Goal: Task Accomplishment & Management: Use online tool/utility

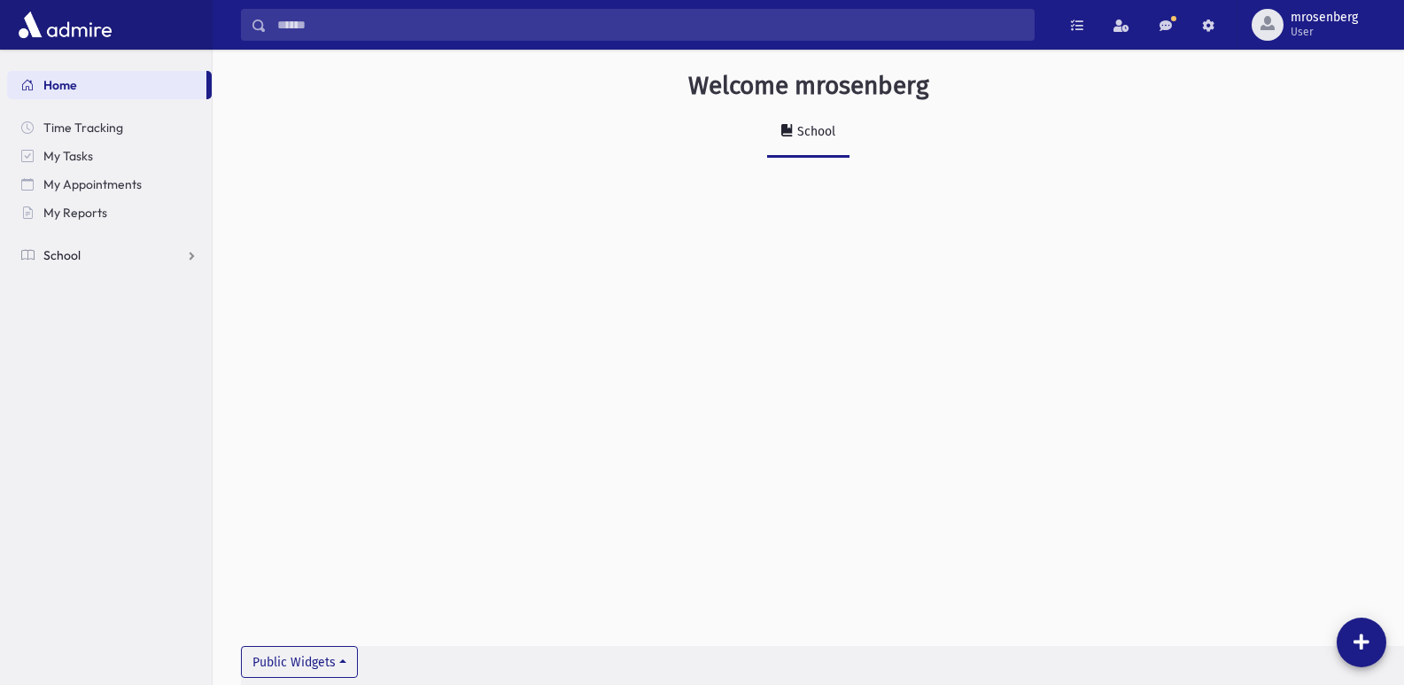
click at [66, 268] on link "School" at bounding box center [109, 255] width 205 height 28
click at [63, 316] on span "Attendance" at bounding box center [86, 312] width 66 height 16
click at [74, 351] on link "Entry" at bounding box center [109, 340] width 205 height 28
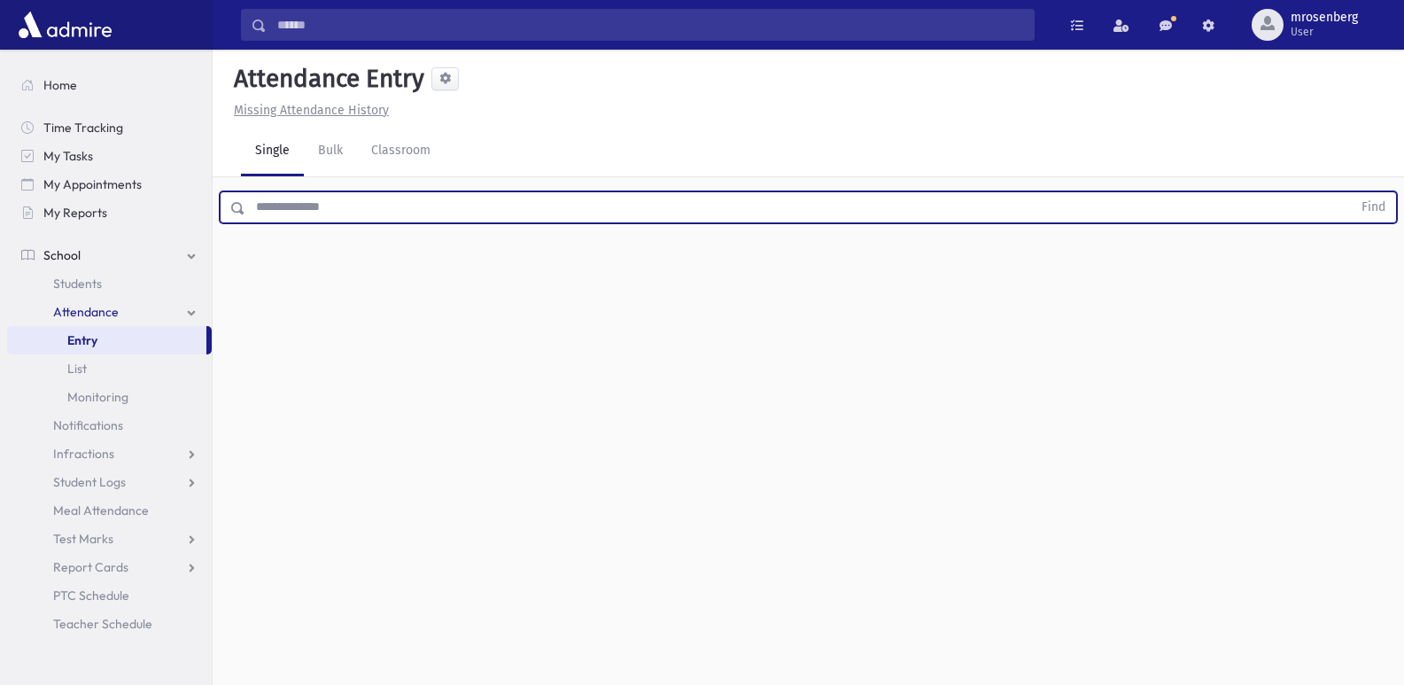
click at [324, 216] on input "text" at bounding box center [798, 207] width 1107 height 32
click at [1351, 192] on button "Find" at bounding box center [1373, 207] width 45 height 30
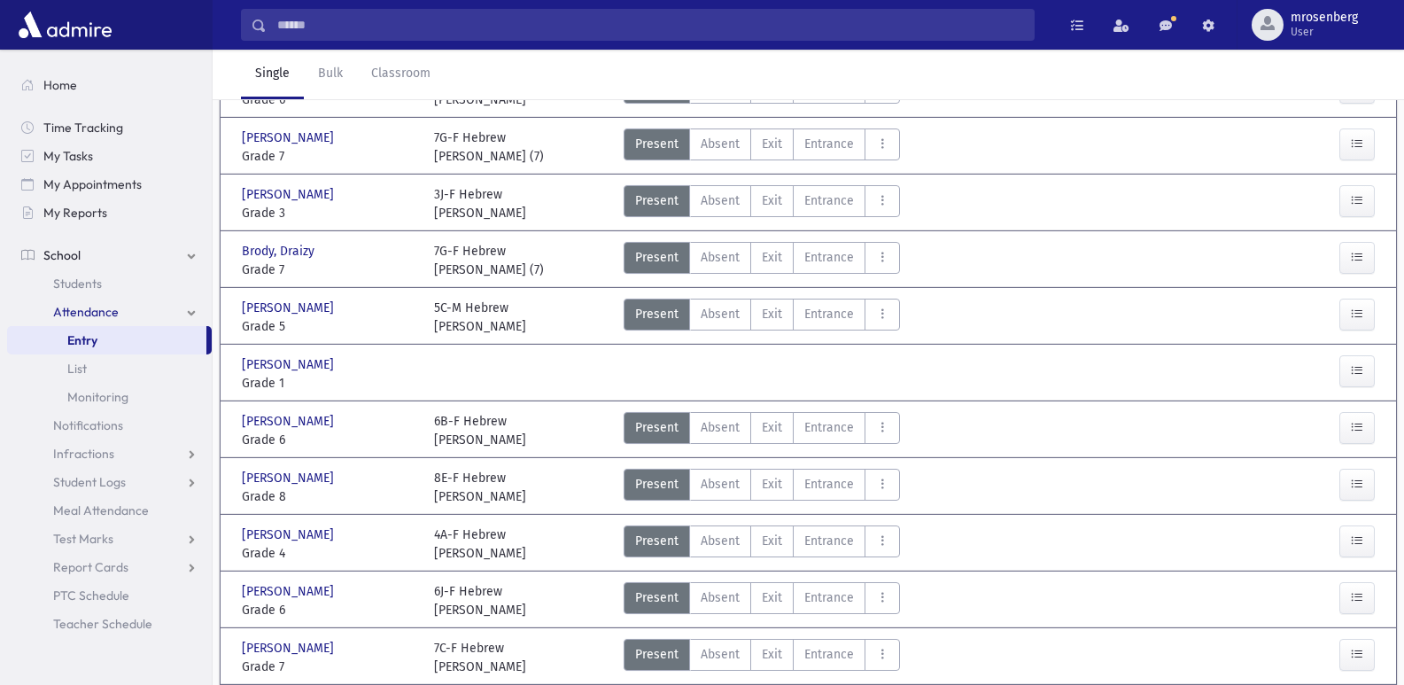
scroll to position [266, 0]
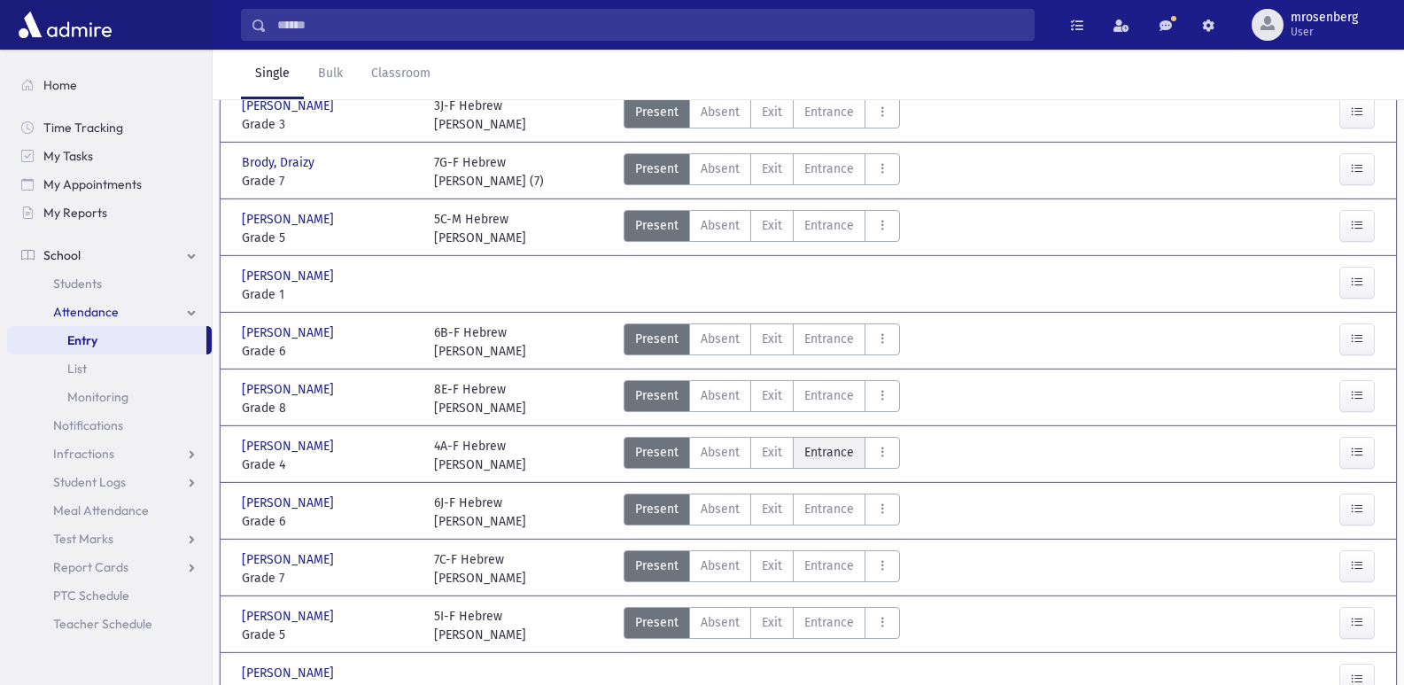
click at [802, 455] on label "Entrance Ent" at bounding box center [829, 453] width 73 height 32
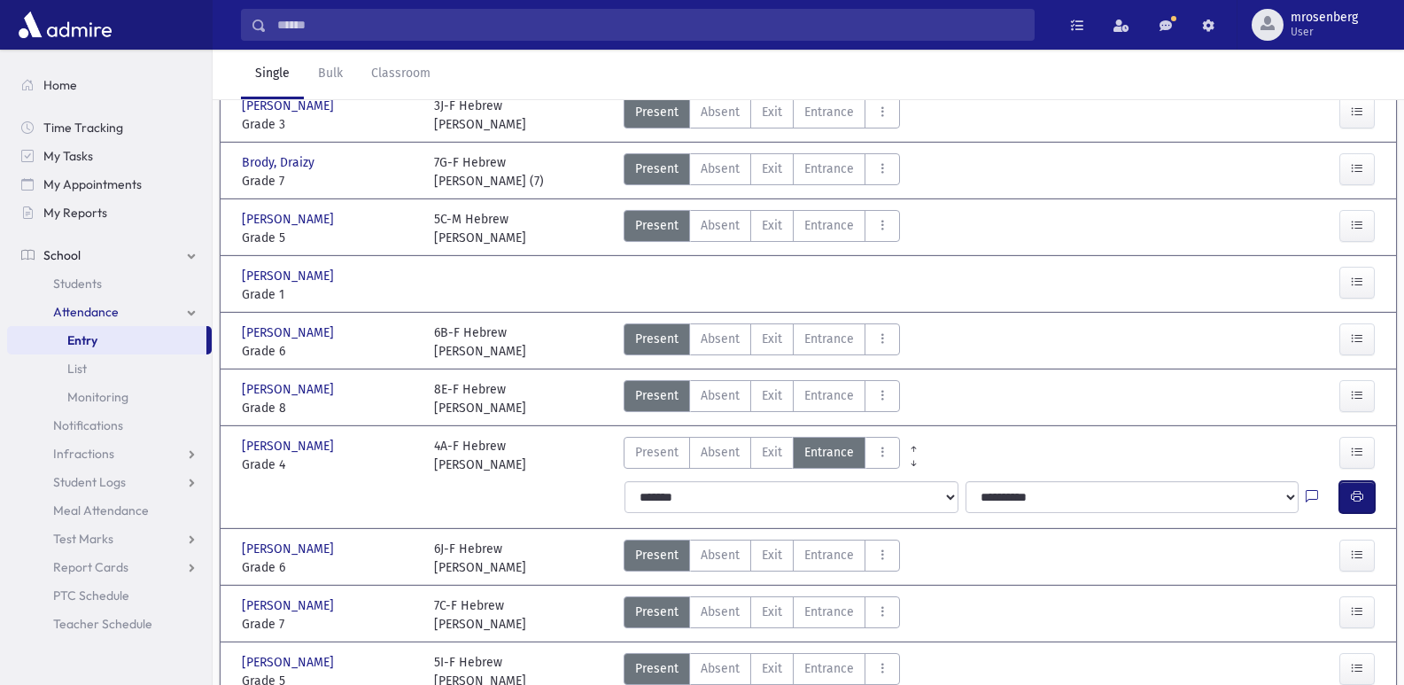
click at [1361, 507] on button "button" at bounding box center [1357, 497] width 35 height 32
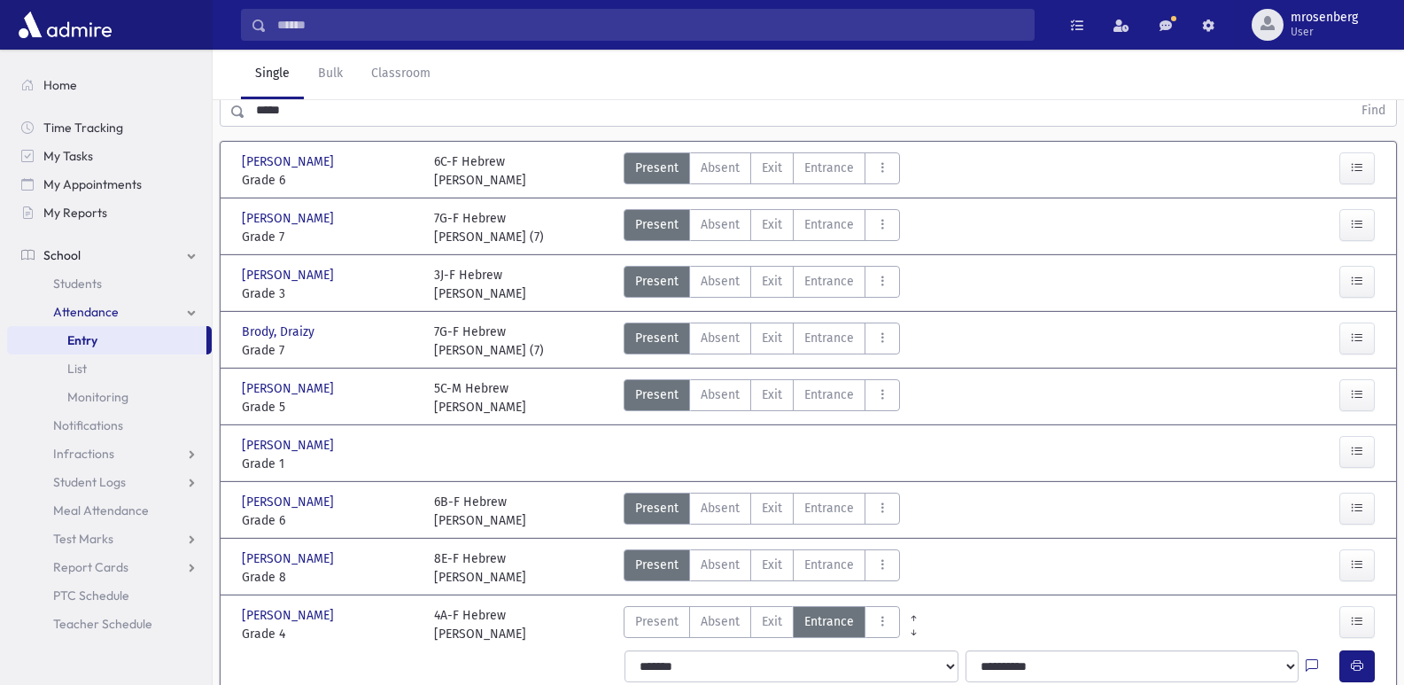
scroll to position [0, 0]
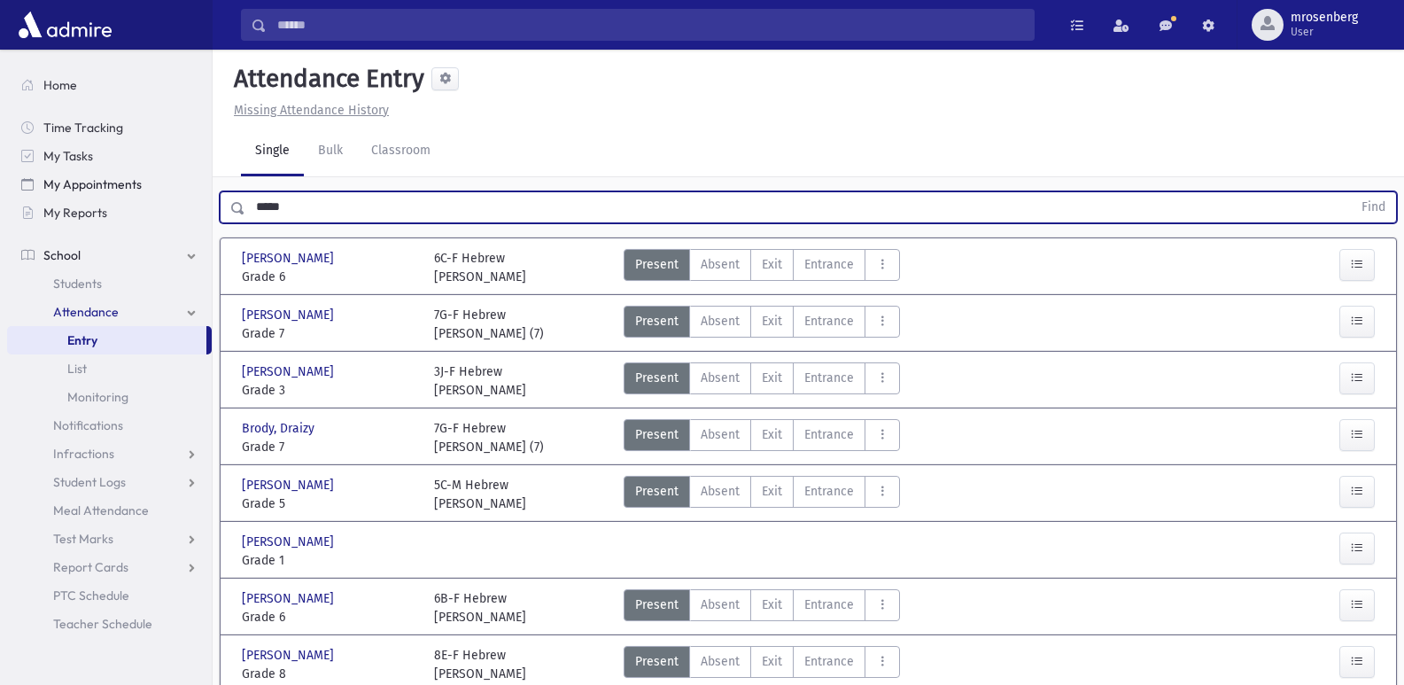
drag, startPoint x: 307, startPoint y: 208, endPoint x: 165, endPoint y: 189, distance: 143.1
click at [1351, 192] on button "Find" at bounding box center [1373, 207] width 45 height 30
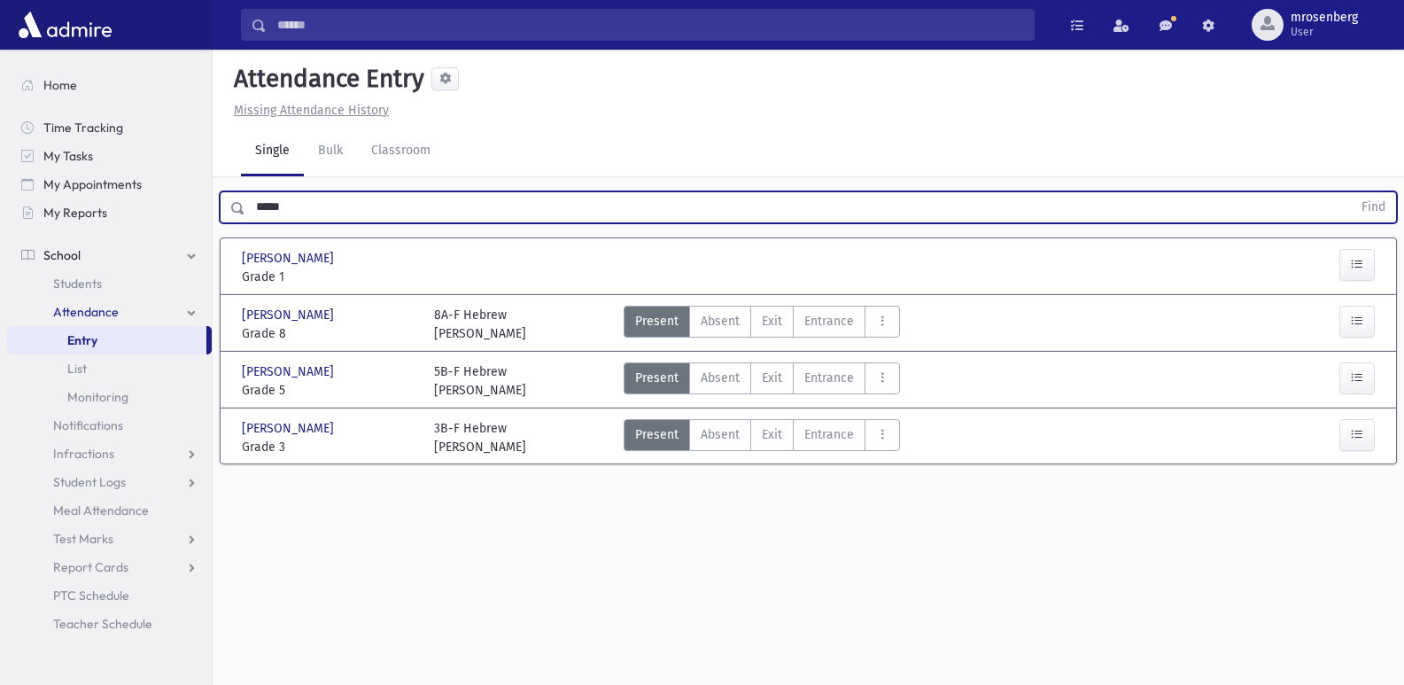
drag, startPoint x: 400, startPoint y: 66, endPoint x: 508, endPoint y: 99, distance: 112.4
click at [508, 99] on div "Attendance Entry" at bounding box center [808, 82] width 1163 height 37
drag, startPoint x: 317, startPoint y: 206, endPoint x: 79, endPoint y: 203, distance: 238.4
click at [79, 203] on div "Search Results Students" at bounding box center [702, 362] width 1404 height 725
click at [1351, 192] on button "Find" at bounding box center [1373, 207] width 45 height 30
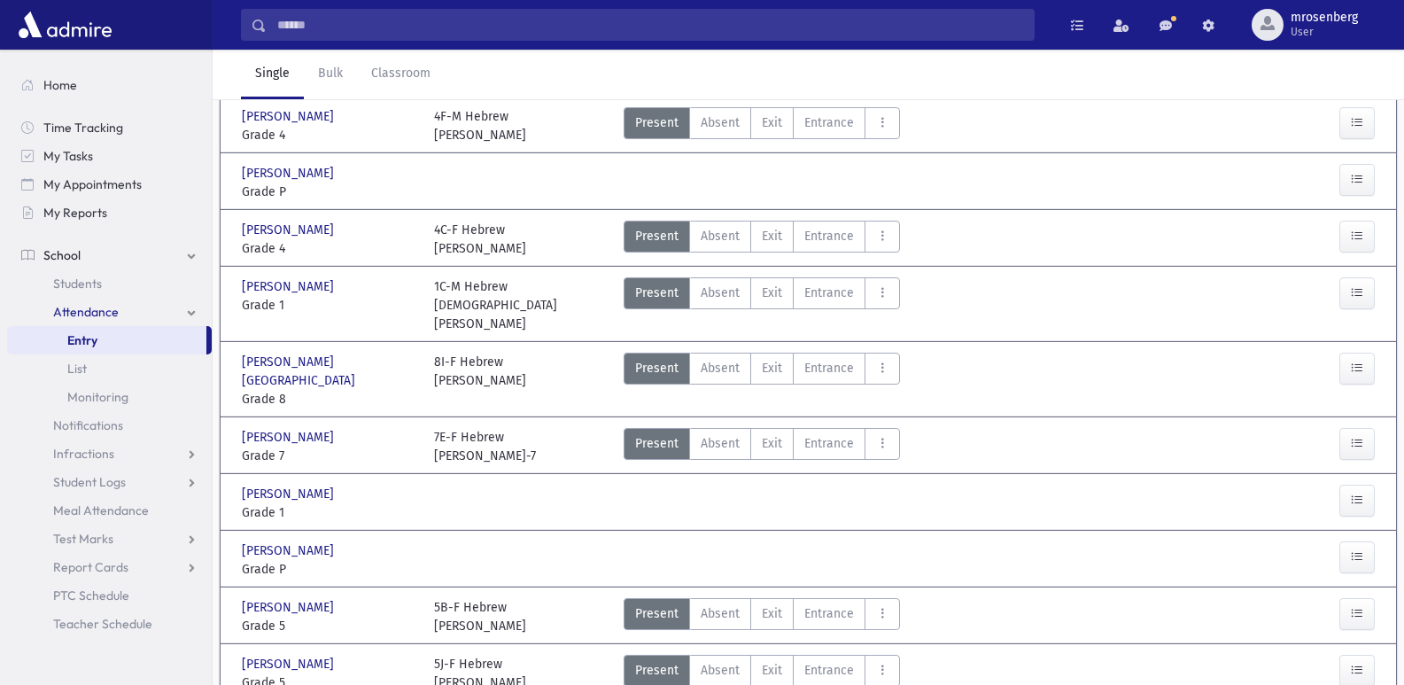
scroll to position [777, 0]
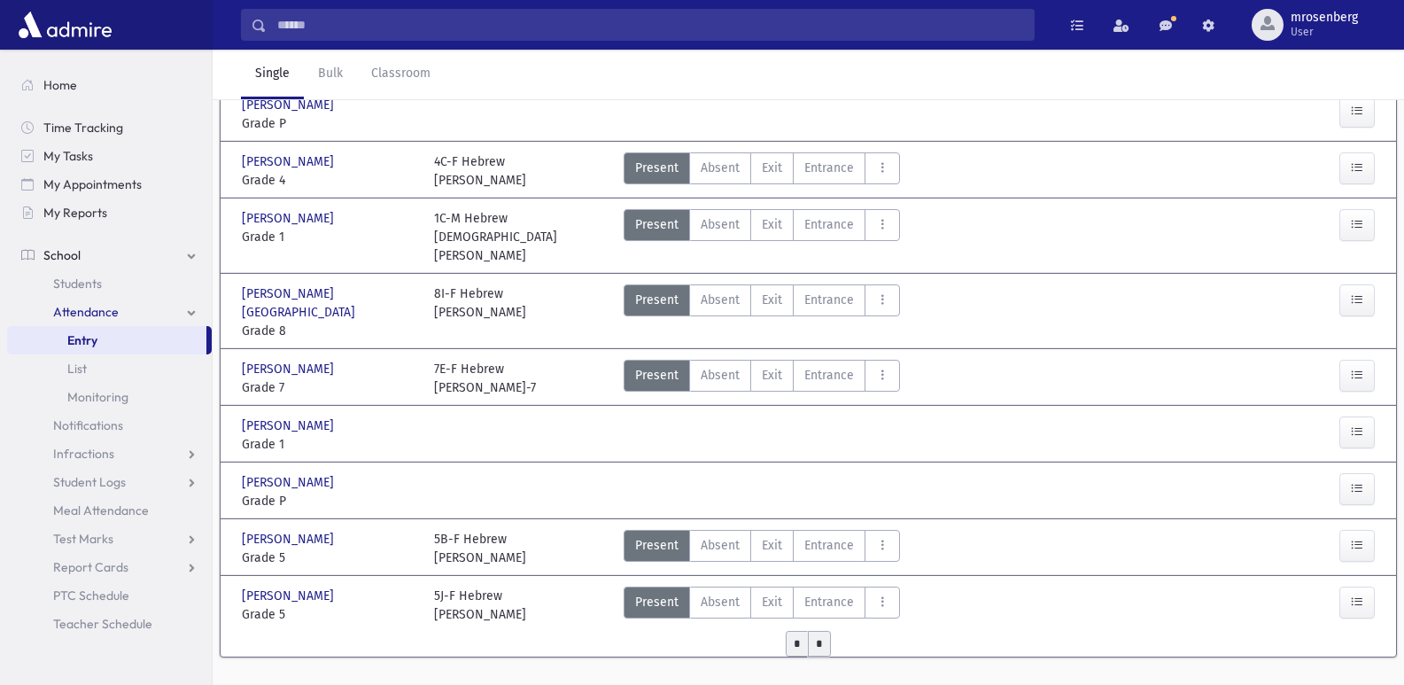
click at [816, 631] on input "*" at bounding box center [819, 644] width 23 height 26
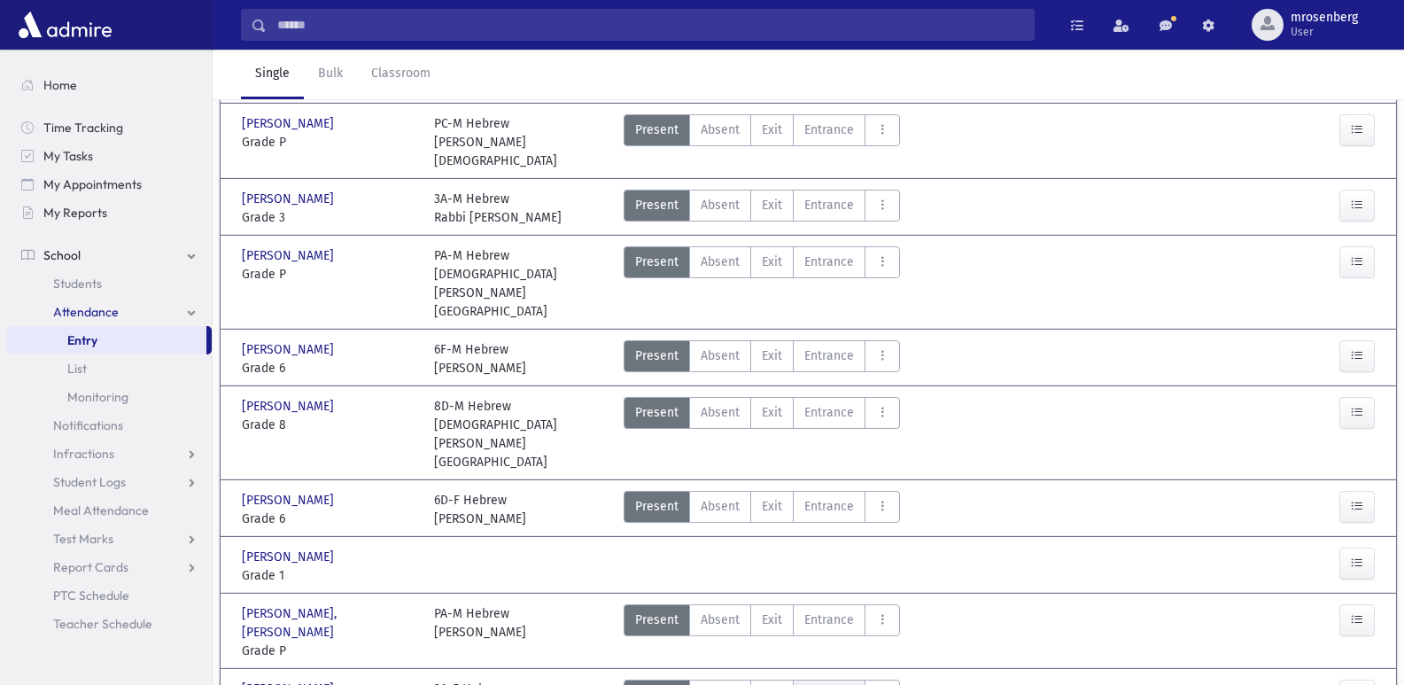
click at [830, 684] on span "Entrance" at bounding box center [829, 695] width 50 height 19
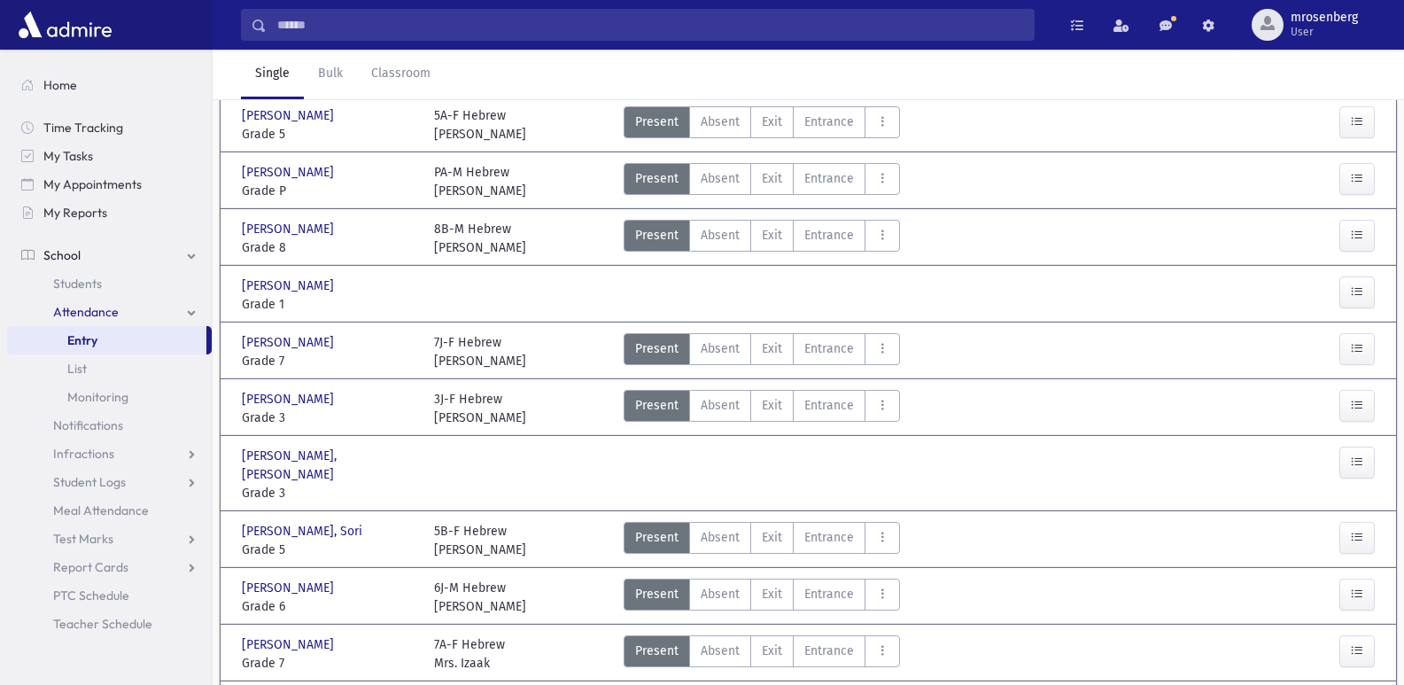
scroll to position [0, 0]
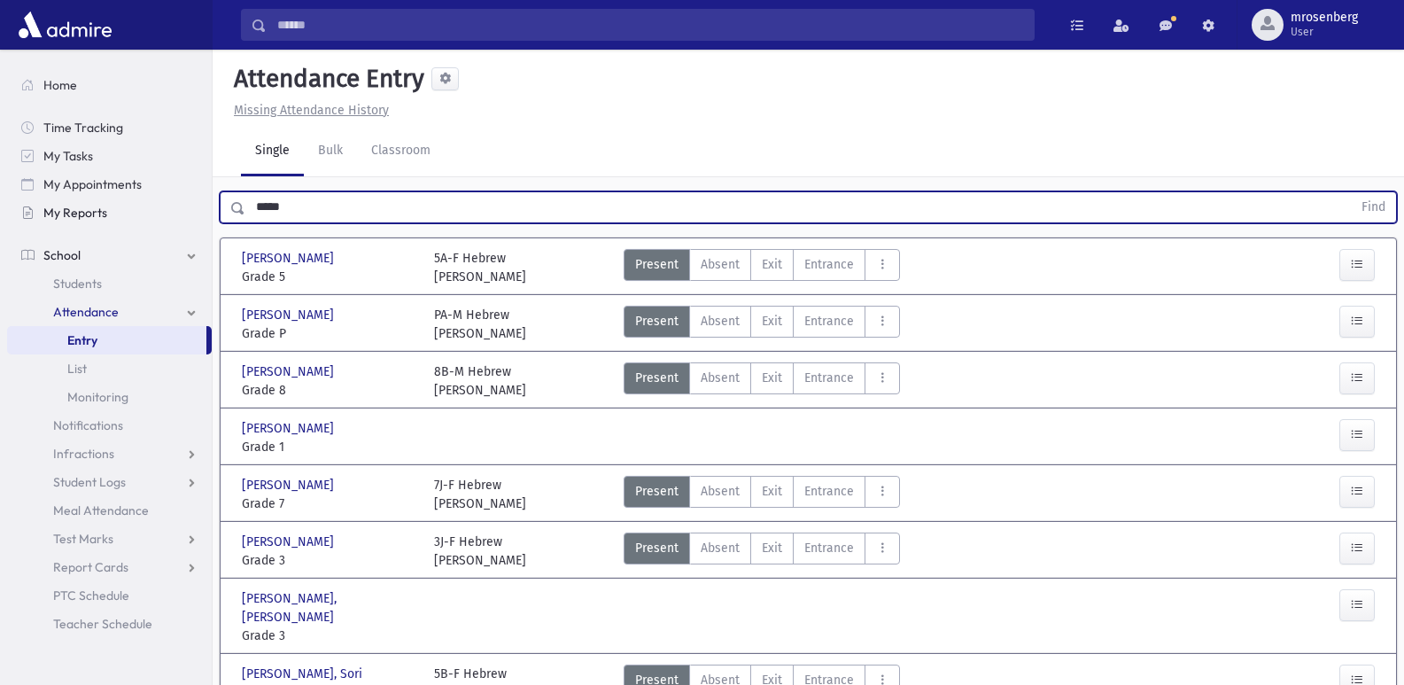
drag, startPoint x: 315, startPoint y: 196, endPoint x: 132, endPoint y: 226, distance: 185.0
type input "**********"
click at [1351, 192] on button "Find" at bounding box center [1373, 207] width 45 height 30
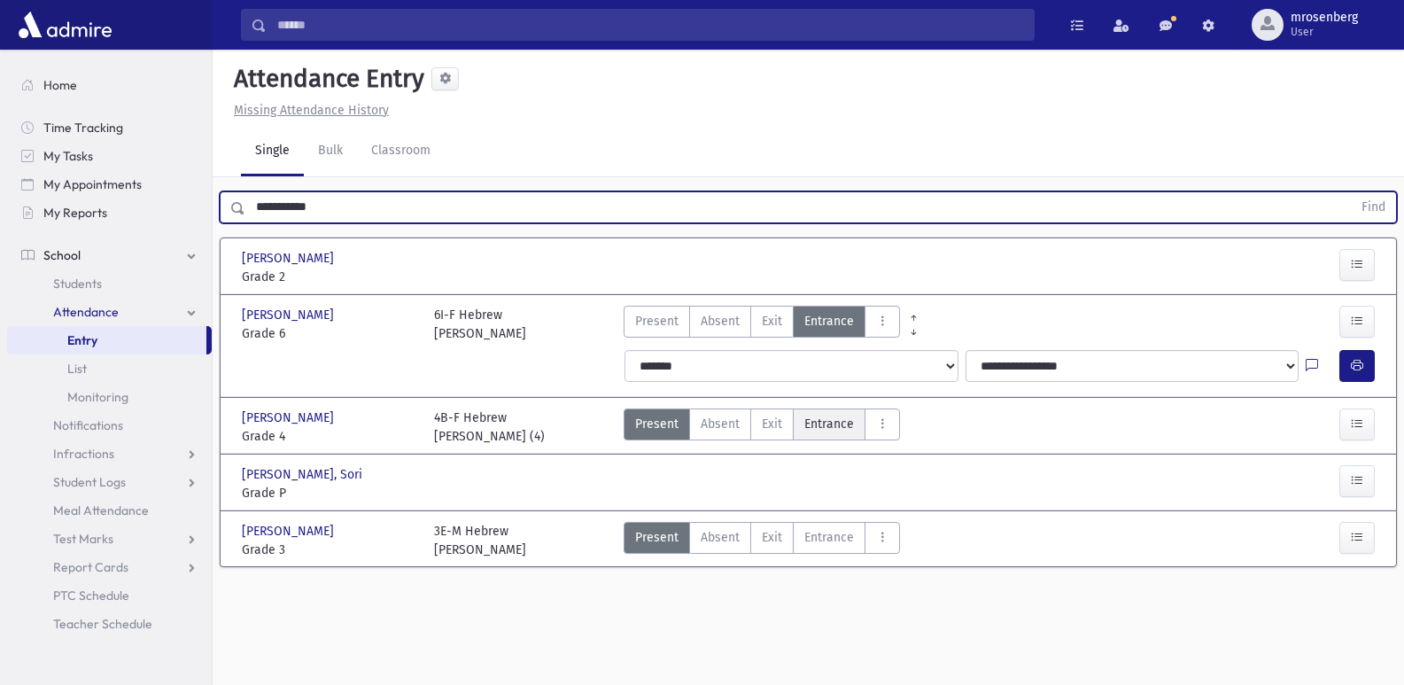
click at [843, 436] on label "Entrance Ent" at bounding box center [829, 424] width 73 height 32
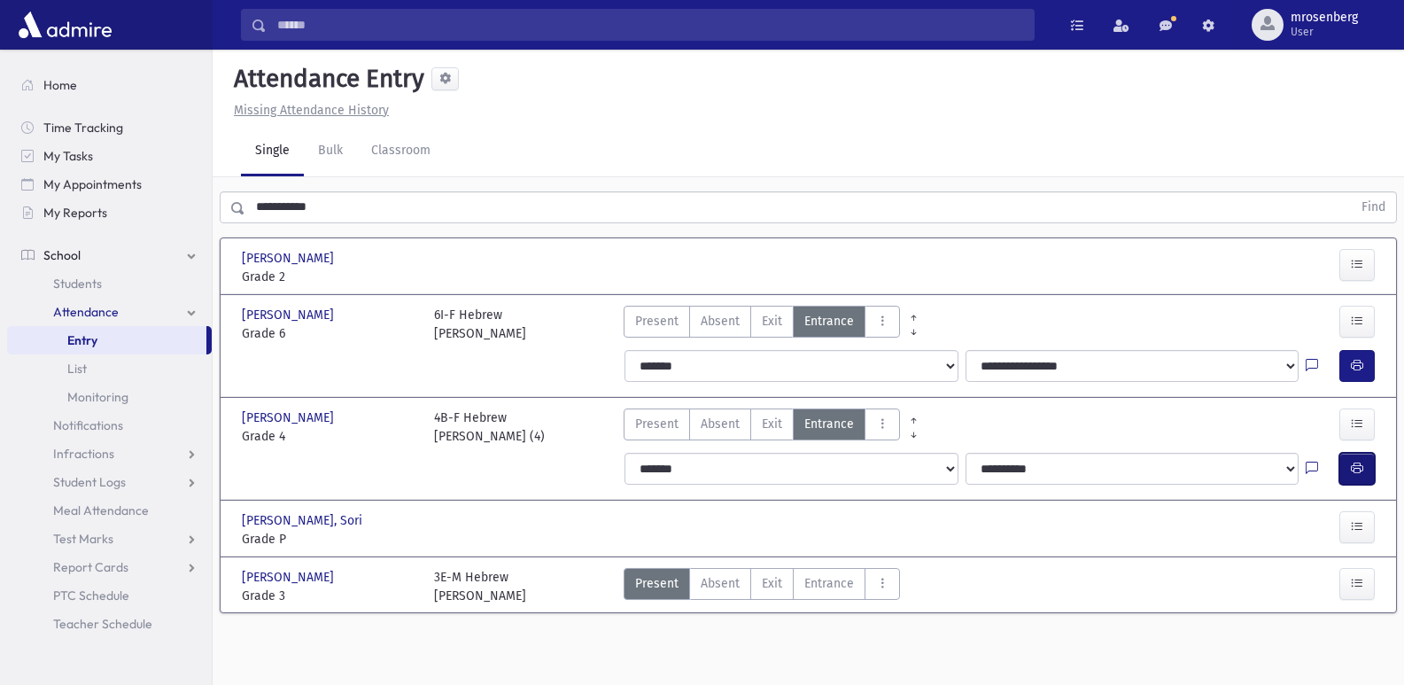
click at [1360, 473] on icon "button" at bounding box center [1357, 468] width 12 height 15
